Goal: Transaction & Acquisition: Obtain resource

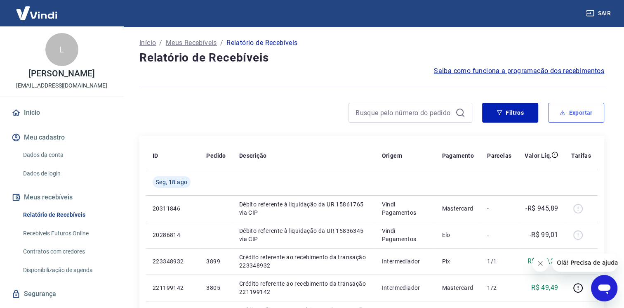
click at [582, 111] on button "Exportar" at bounding box center [577, 113] width 56 height 20
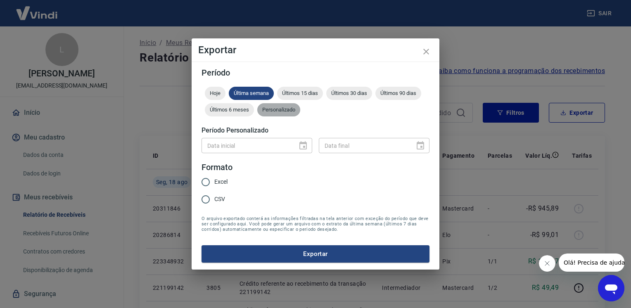
click at [286, 110] on span "Personalizado" at bounding box center [278, 109] width 43 height 6
click at [304, 147] on icon "Choose date" at bounding box center [302, 145] width 7 height 8
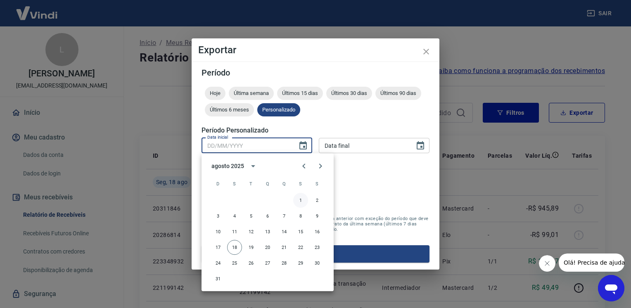
click at [300, 201] on button "1" at bounding box center [300, 200] width 15 height 15
type input "[DATE]"
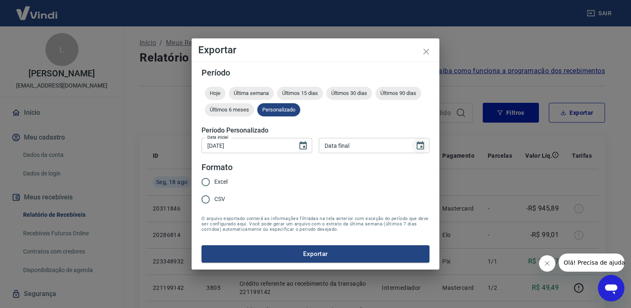
click at [419, 145] on icon "Choose date" at bounding box center [420, 146] width 10 height 10
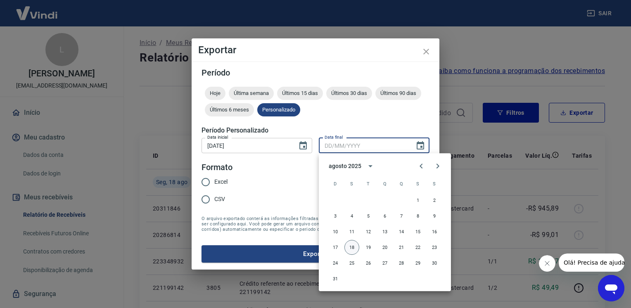
click at [352, 247] on button "18" at bounding box center [351, 247] width 15 height 15
type input "[DATE]"
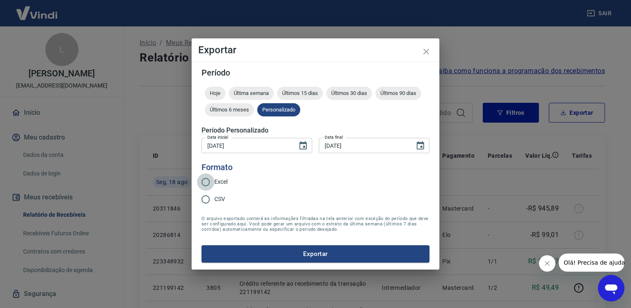
click at [206, 182] on input "Excel" at bounding box center [205, 181] width 17 height 17
radio input "true"
click at [328, 253] on button "Exportar" at bounding box center [315, 253] width 228 height 17
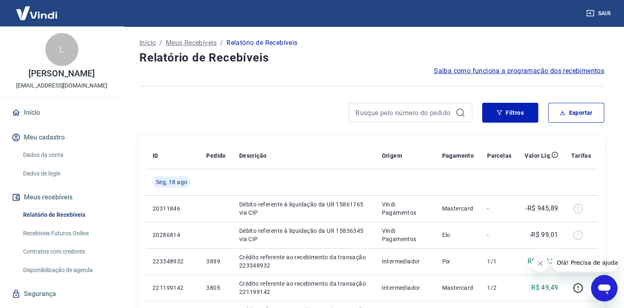
click at [209, 52] on h4 "Relatório de Recebíveis" at bounding box center [372, 58] width 465 height 17
click at [151, 122] on div at bounding box center [306, 113] width 333 height 20
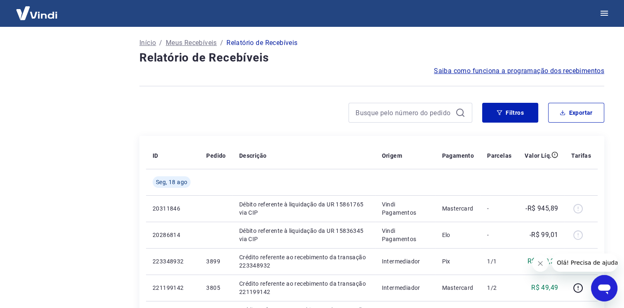
click at [312, 124] on html "Início / Meus Recebíveis / Relatório de Recebíveis Relatório de Recebíveis Saib…" at bounding box center [312, 154] width 624 height 308
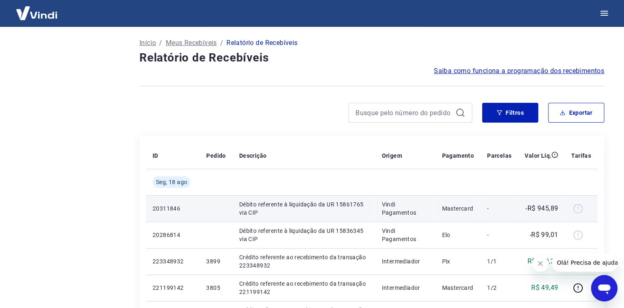
click at [146, 153] on tr "ID Pedido Descrição Origem Pagamento Parcelas Valor Líq. Tarifas" at bounding box center [372, 155] width 452 height 26
